Goal: Information Seeking & Learning: Learn about a topic

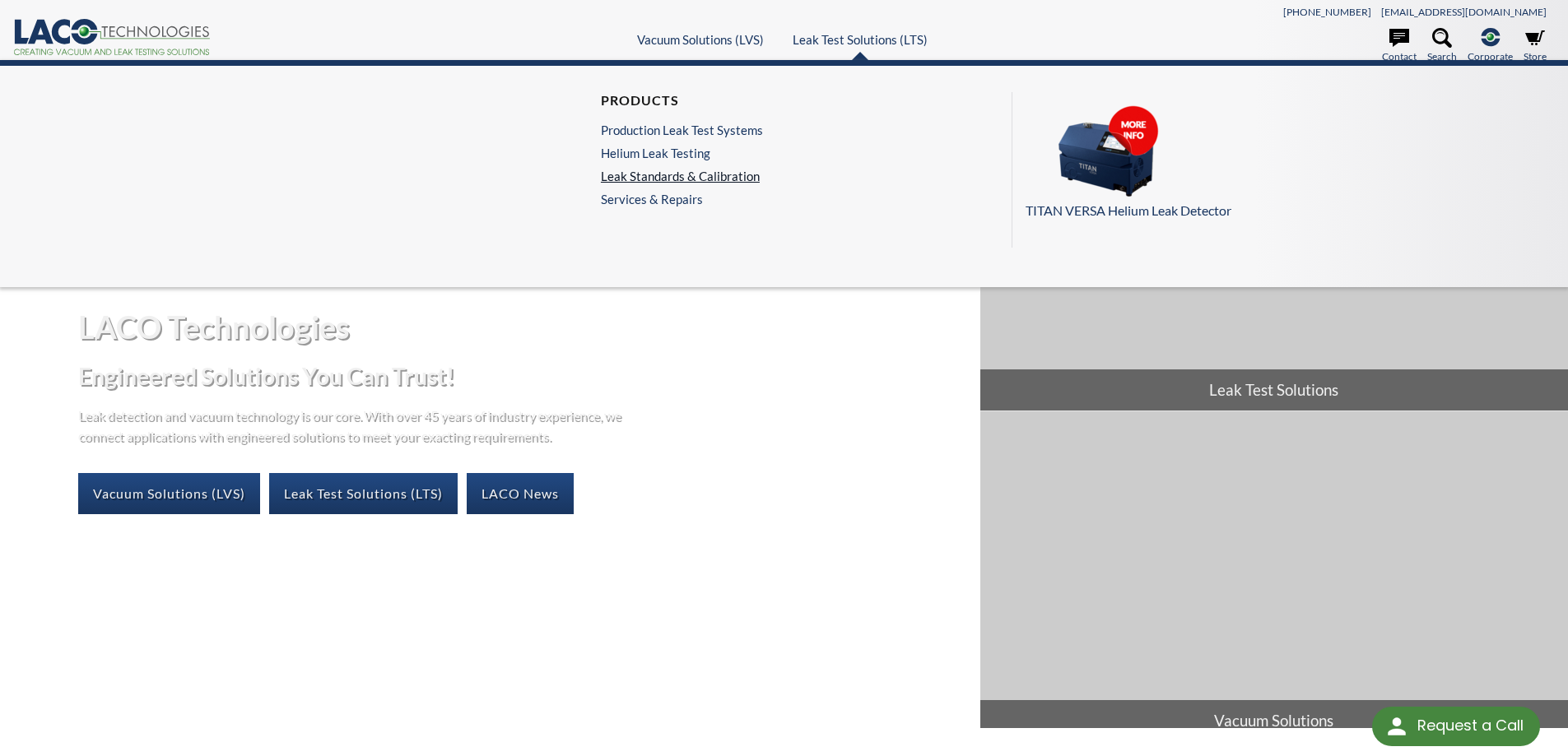
click at [660, 177] on link "Leak Standards & Calibration" at bounding box center [681, 176] width 162 height 15
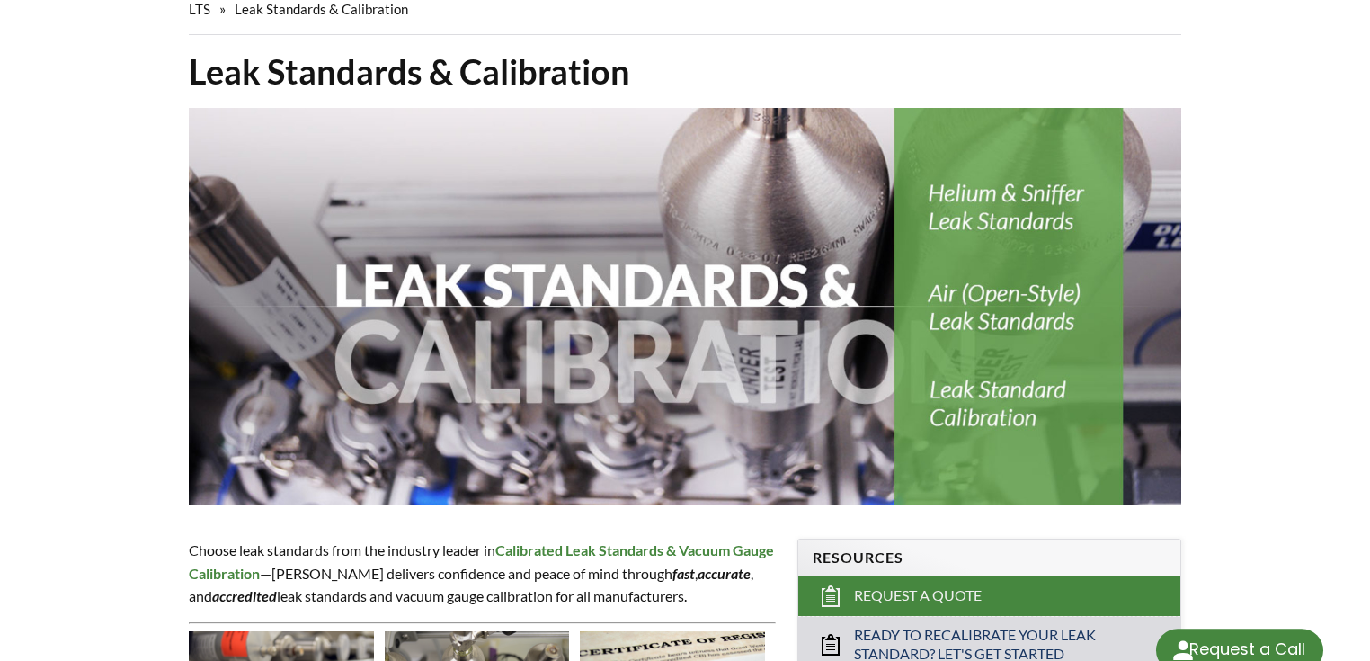
select select "Language Translate Widget"
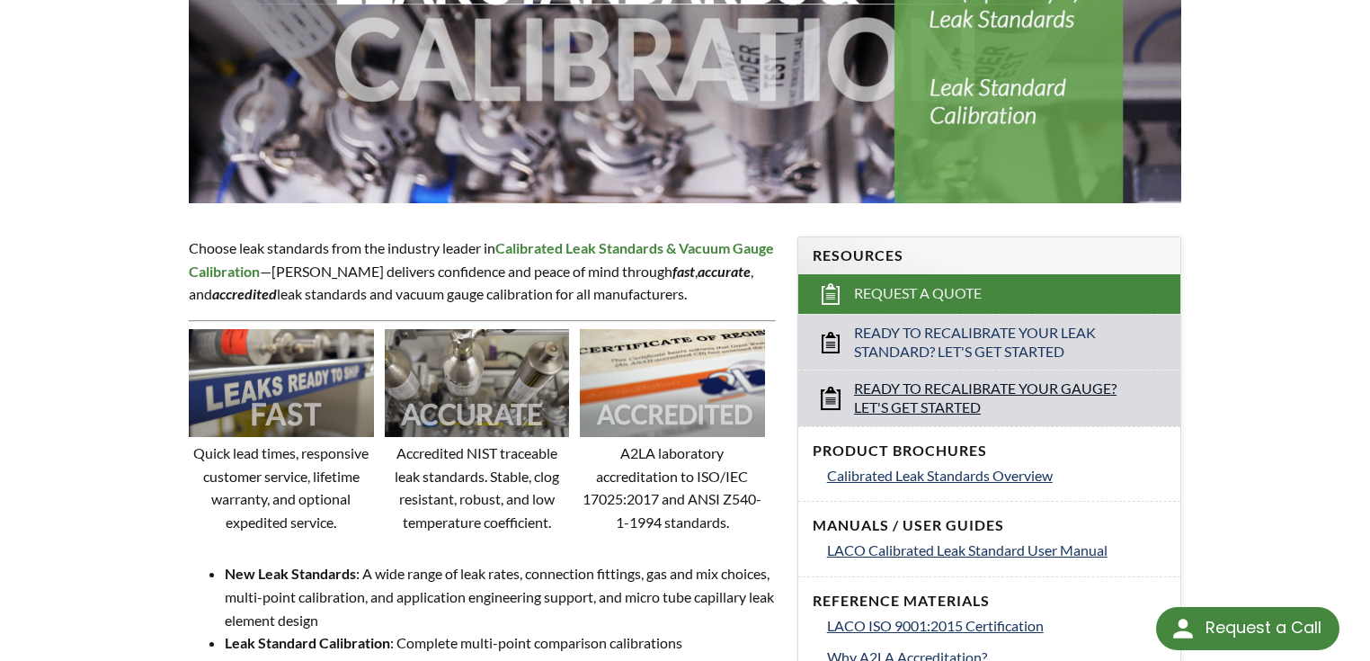
scroll to position [503, 0]
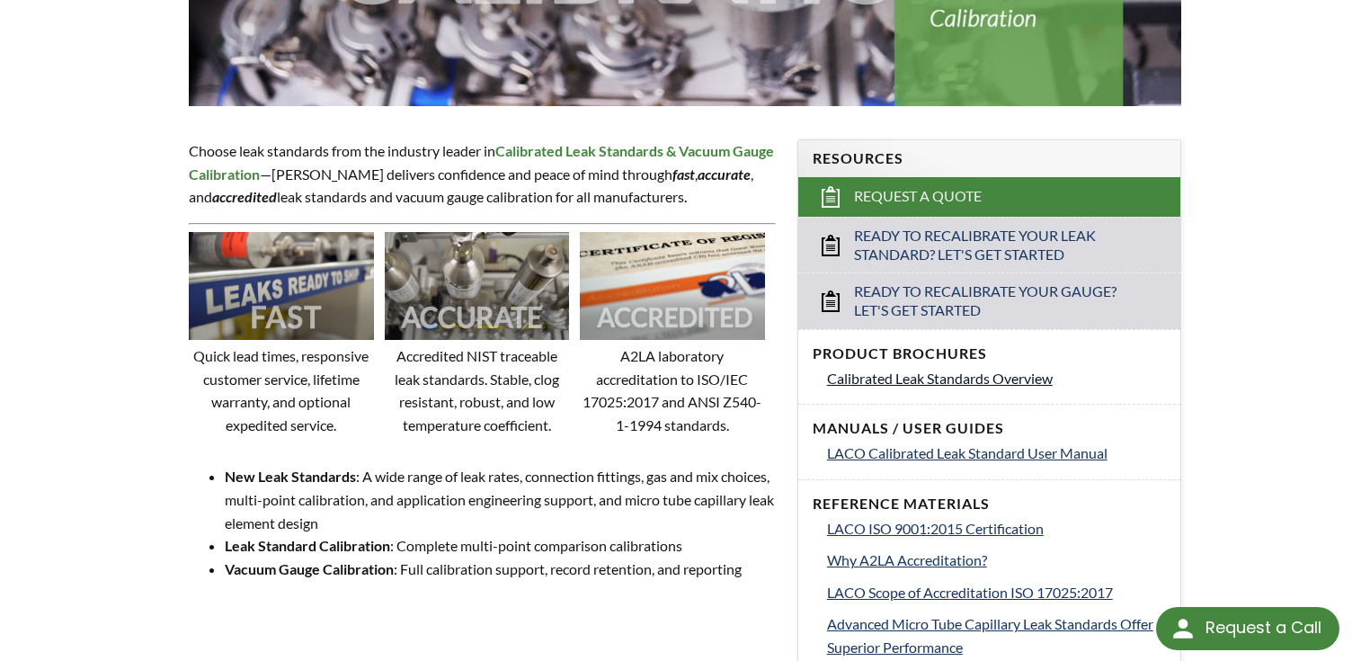
click at [986, 385] on span "Calibrated Leak Standards Overview" at bounding box center [940, 378] width 226 height 17
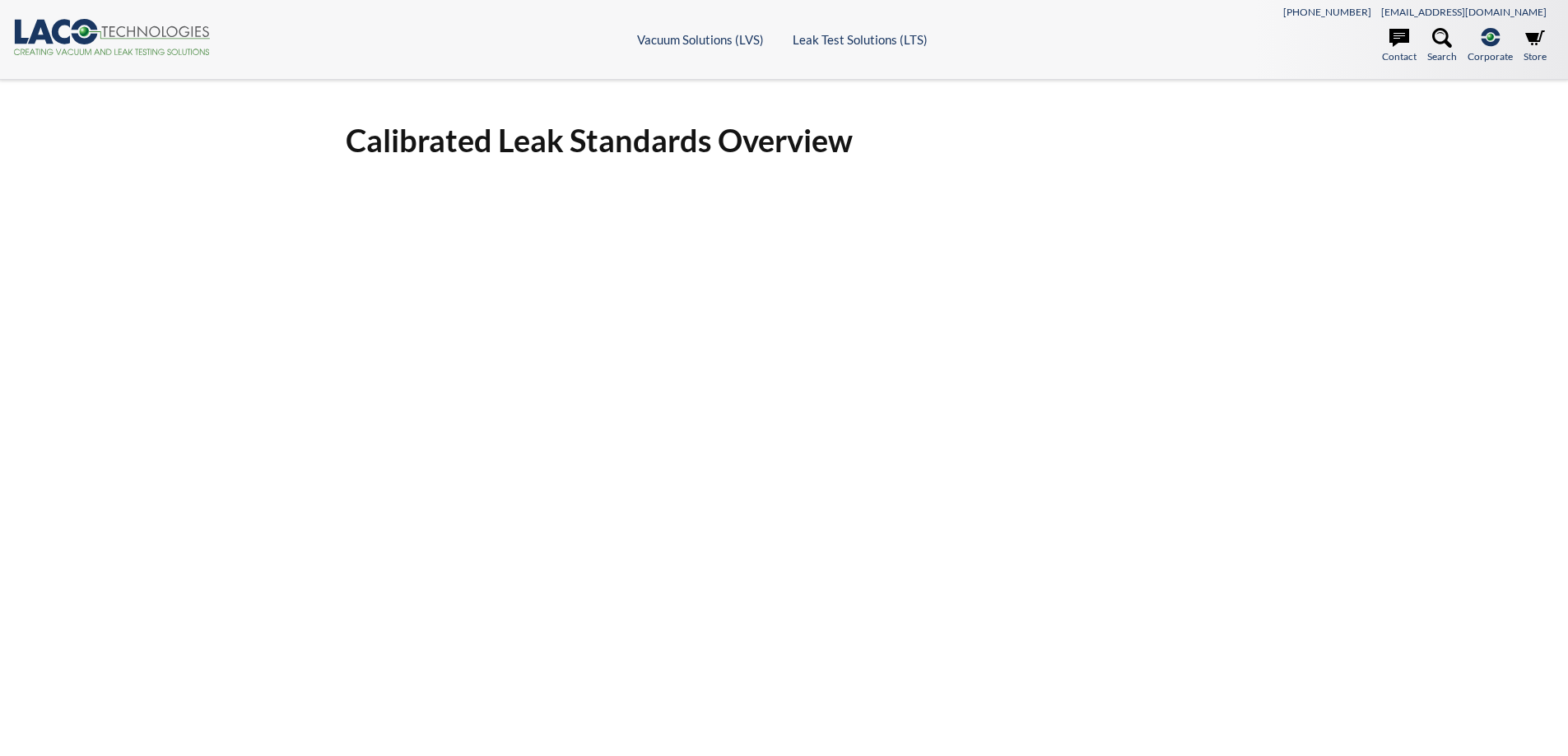
select select "Language Translate Widget"
